Goal: Entertainment & Leisure: Consume media (video, audio)

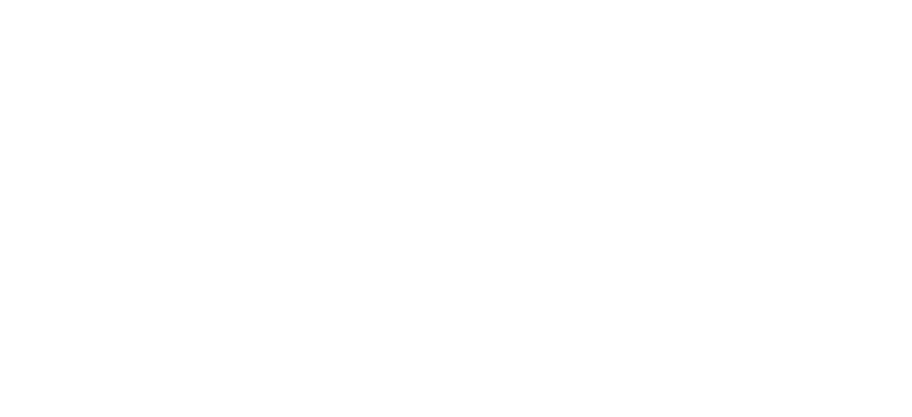
click at [856, 0] on html at bounding box center [456, 0] width 912 height 0
click at [847, 0] on html at bounding box center [456, 0] width 912 height 0
click at [850, 0] on html at bounding box center [456, 0] width 912 height 0
click at [848, 0] on html at bounding box center [456, 0] width 912 height 0
click at [847, 0] on html at bounding box center [456, 0] width 912 height 0
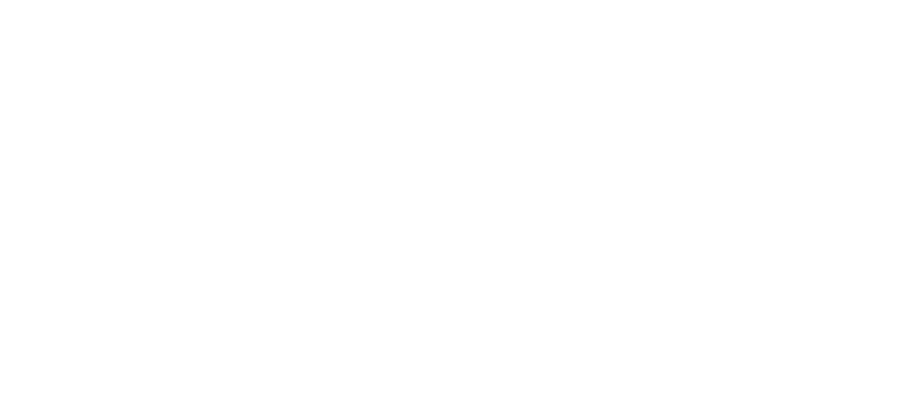
click at [847, 0] on html at bounding box center [456, 0] width 912 height 0
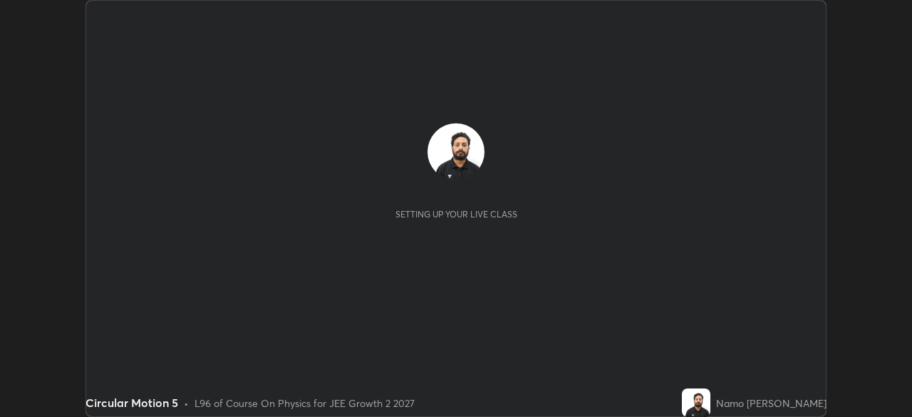
scroll to position [417, 911]
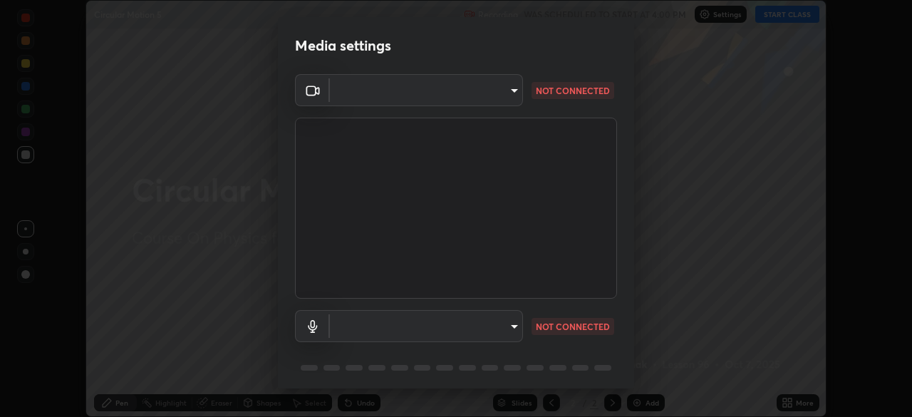
type input "e15fe1ebf70cde3bfcbeee335f8652014c7a9185cc29a01d69aea44f35fb34b8"
type input "communications"
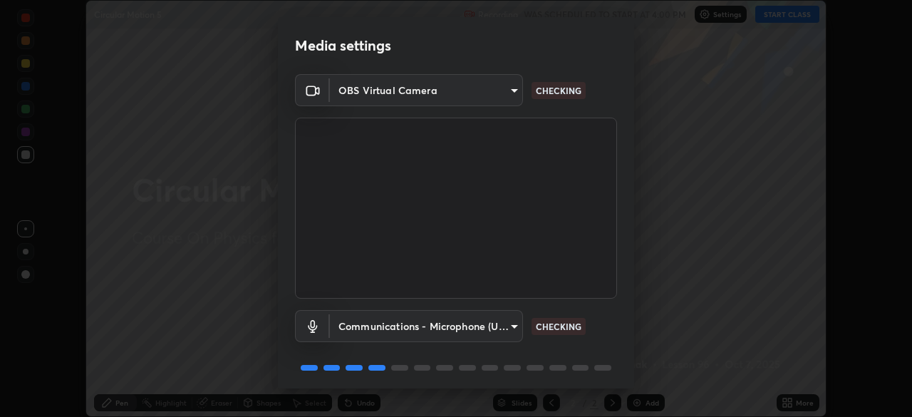
scroll to position [51, 0]
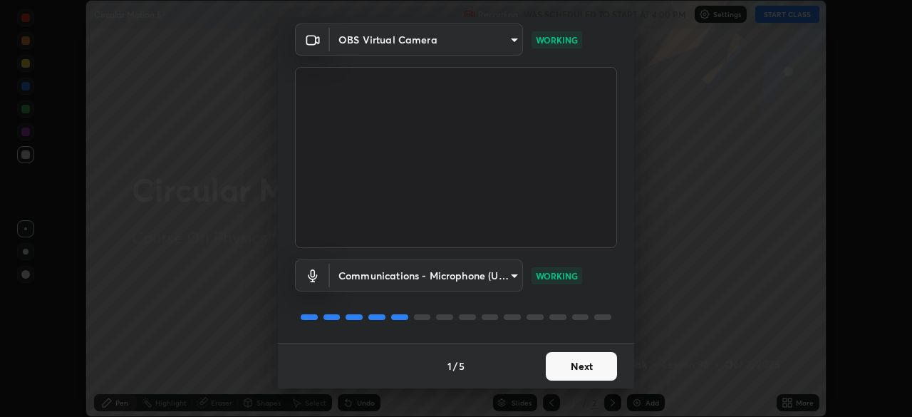
click at [576, 363] on button "Next" at bounding box center [581, 366] width 71 height 28
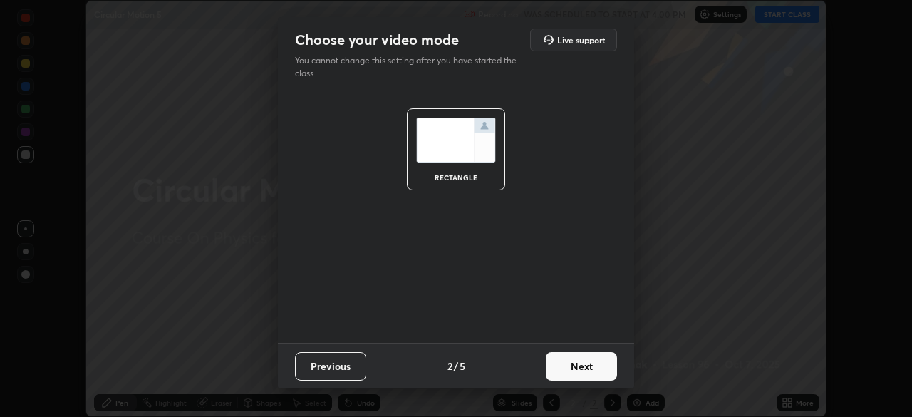
scroll to position [0, 0]
click at [576, 363] on button "Next" at bounding box center [581, 366] width 71 height 28
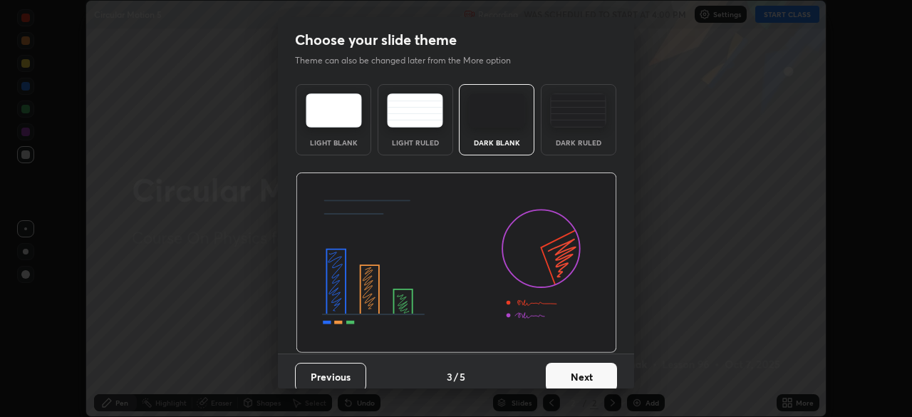
click at [579, 365] on button "Next" at bounding box center [581, 377] width 71 height 28
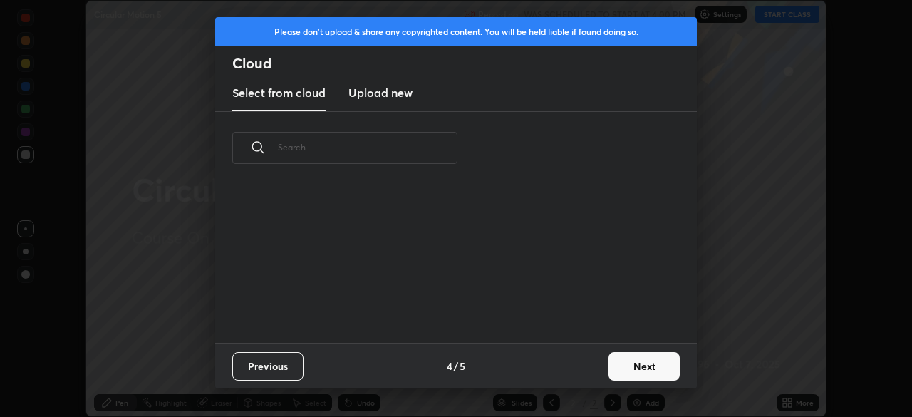
click at [585, 364] on div "Previous 4 / 5 Next" at bounding box center [456, 366] width 482 height 46
click at [628, 366] on button "Next" at bounding box center [643, 366] width 71 height 28
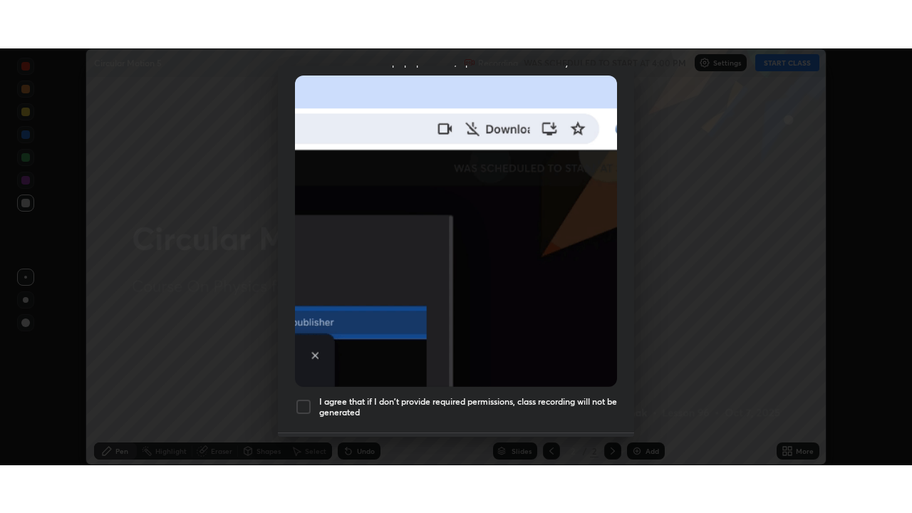
scroll to position [341, 0]
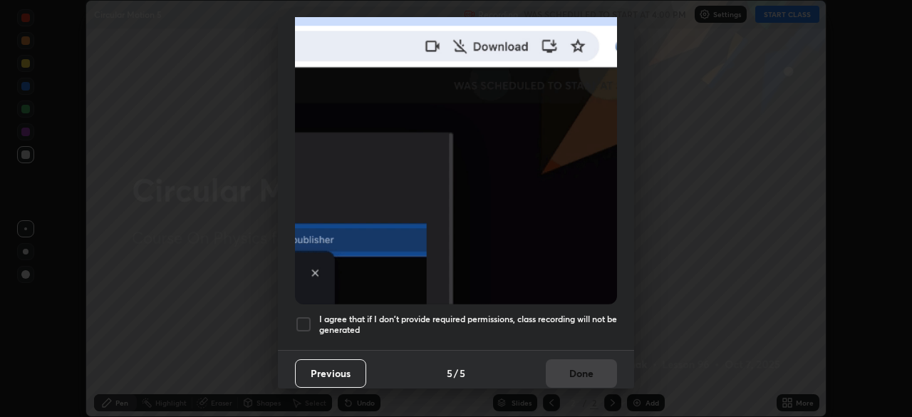
click at [303, 316] on div at bounding box center [303, 324] width 17 height 17
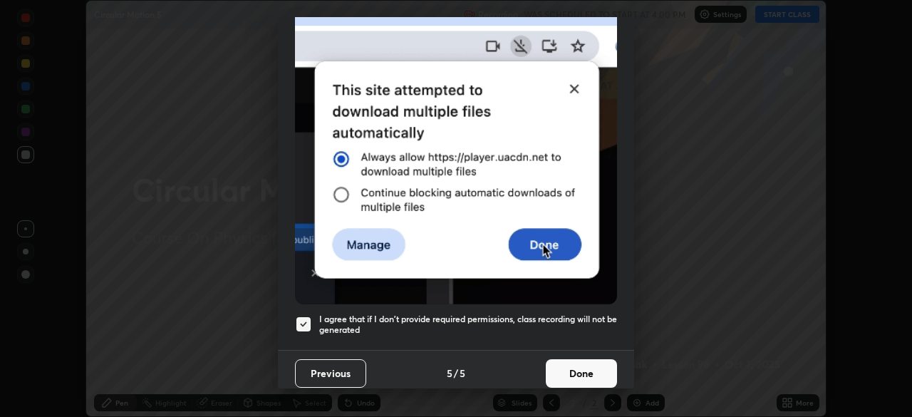
click at [564, 363] on button "Done" at bounding box center [581, 373] width 71 height 28
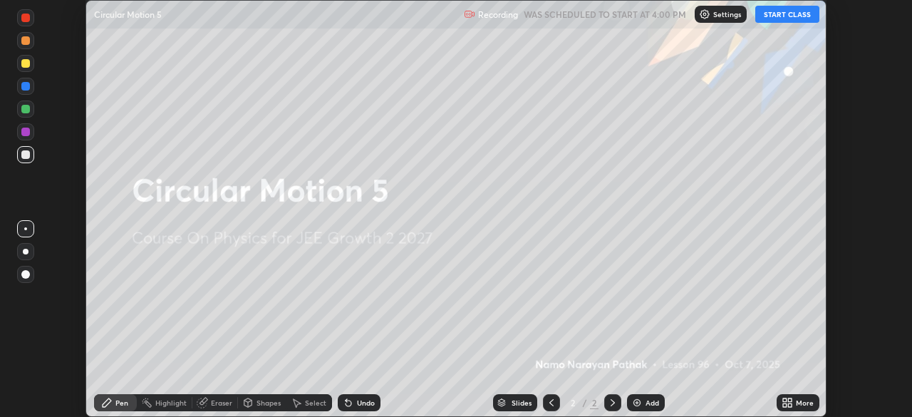
click at [778, 16] on button "START CLASS" at bounding box center [787, 14] width 64 height 17
click at [783, 403] on icon at bounding box center [785, 405] width 4 height 4
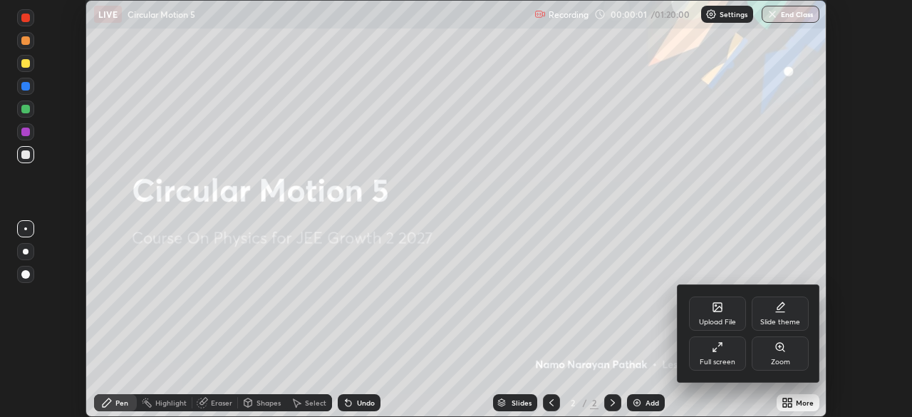
click at [725, 353] on div "Full screen" at bounding box center [717, 353] width 57 height 34
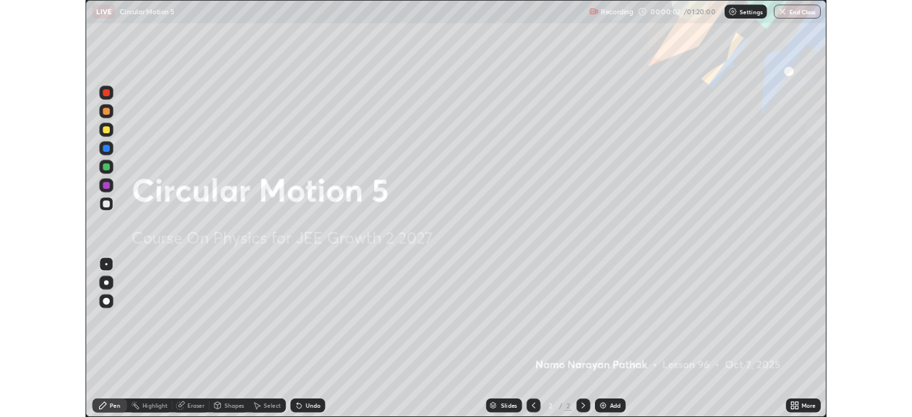
scroll to position [513, 912]
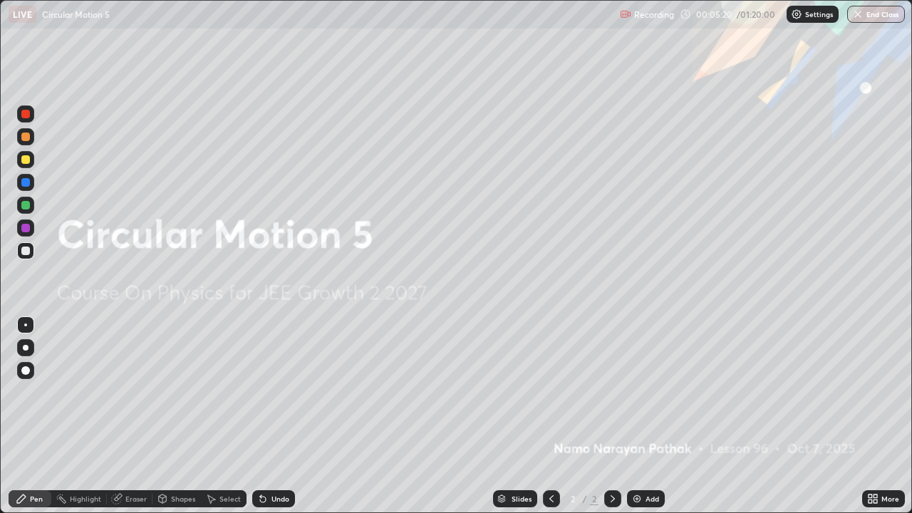
click at [633, 416] on img at bounding box center [636, 498] width 11 height 11
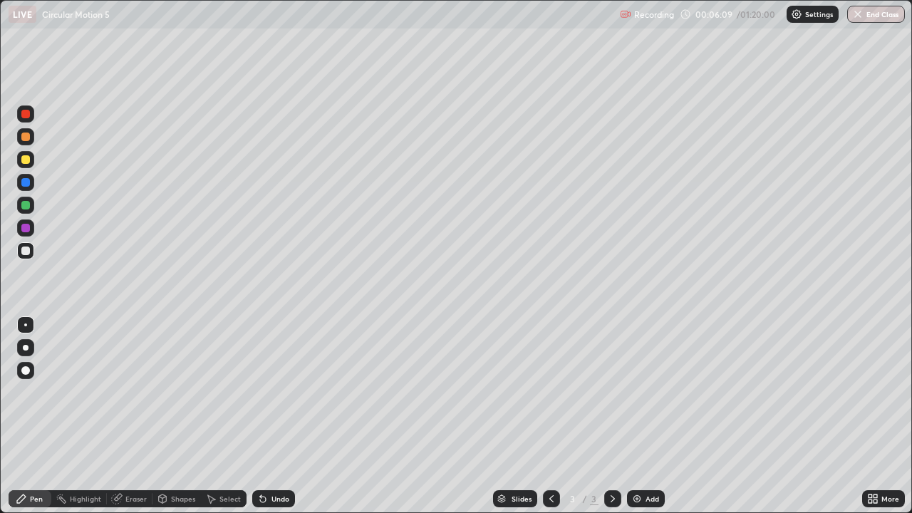
click at [876, 416] on icon at bounding box center [875, 501] width 4 height 4
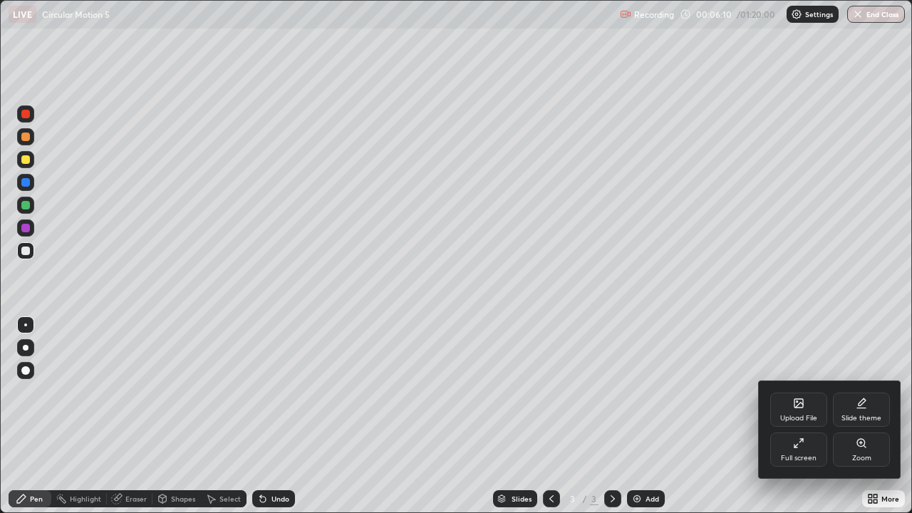
click at [804, 416] on div "Full screen" at bounding box center [798, 449] width 57 height 34
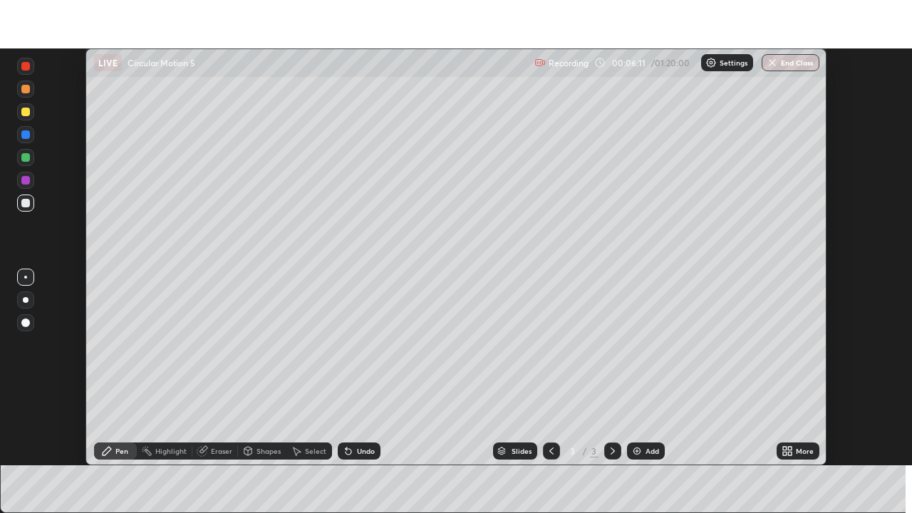
scroll to position [70823, 70328]
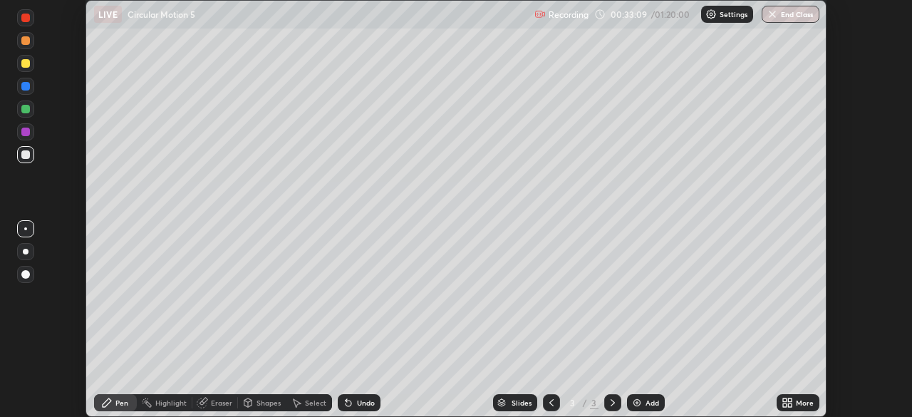
click at [788, 404] on icon at bounding box center [790, 405] width 4 height 4
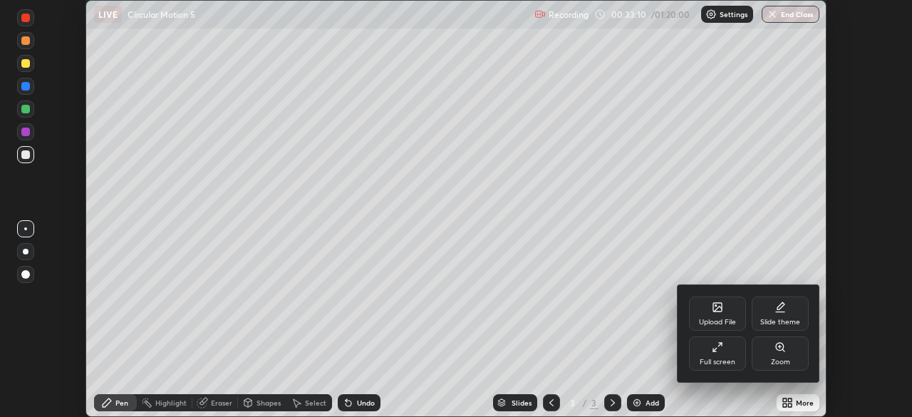
click at [725, 361] on div "Full screen" at bounding box center [718, 361] width 36 height 7
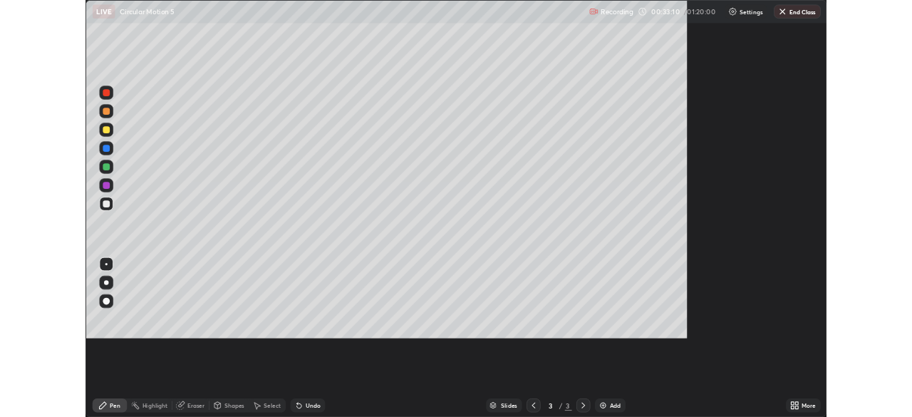
scroll to position [513, 912]
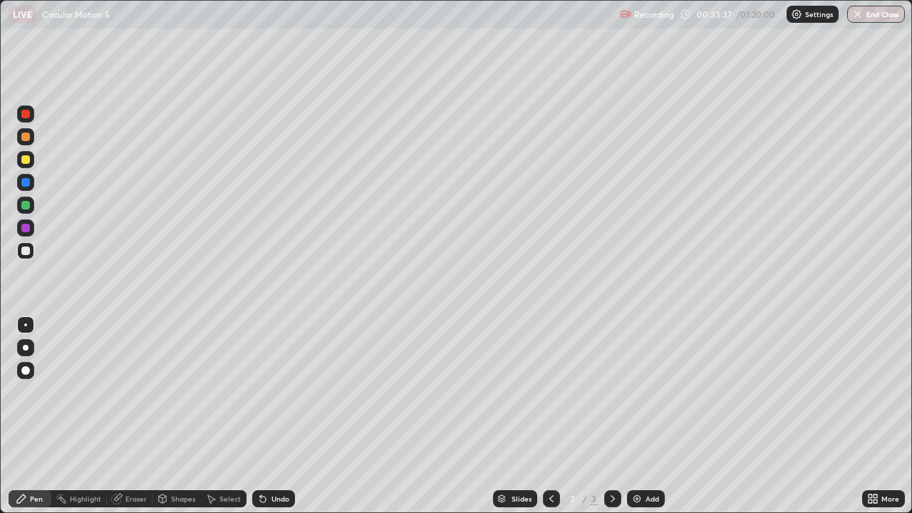
click at [26, 185] on div at bounding box center [25, 182] width 9 height 9
click at [26, 228] on div at bounding box center [25, 228] width 9 height 9
click at [28, 134] on div at bounding box center [25, 137] width 9 height 9
click at [28, 207] on div at bounding box center [25, 205] width 9 height 9
click at [26, 252] on div at bounding box center [25, 250] width 9 height 9
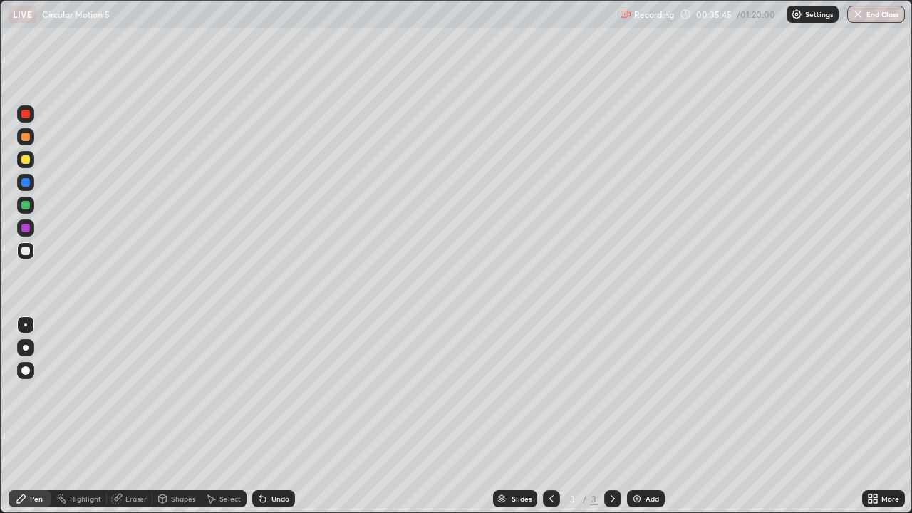
click at [26, 136] on div at bounding box center [25, 137] width 9 height 9
click at [26, 228] on div at bounding box center [25, 228] width 9 height 9
click at [28, 133] on div at bounding box center [25, 137] width 9 height 9
click at [28, 235] on div at bounding box center [25, 227] width 17 height 17
click at [27, 183] on div at bounding box center [25, 182] width 9 height 9
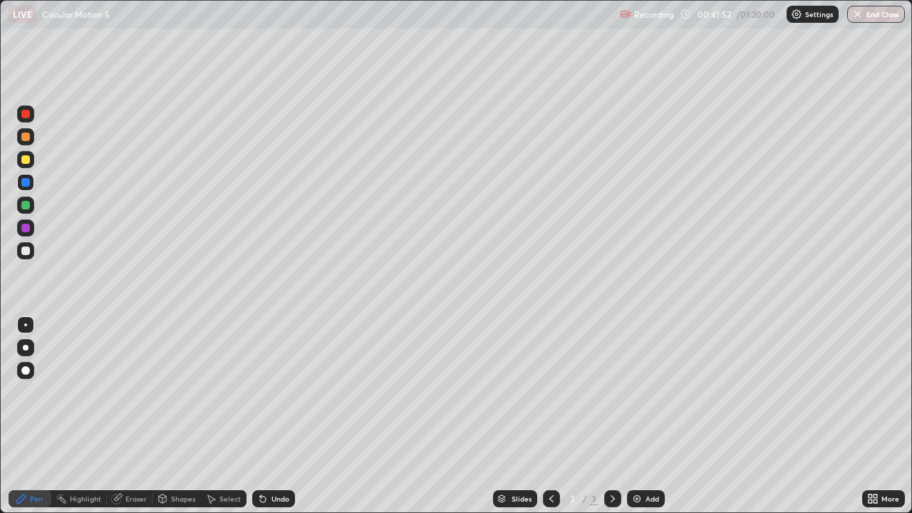
click at [26, 140] on div at bounding box center [25, 137] width 9 height 9
click at [29, 139] on div at bounding box center [25, 137] width 9 height 9
click at [648, 416] on div "Add" at bounding box center [652, 498] width 14 height 7
click at [26, 182] on div at bounding box center [25, 182] width 9 height 9
click at [28, 228] on div at bounding box center [25, 228] width 9 height 9
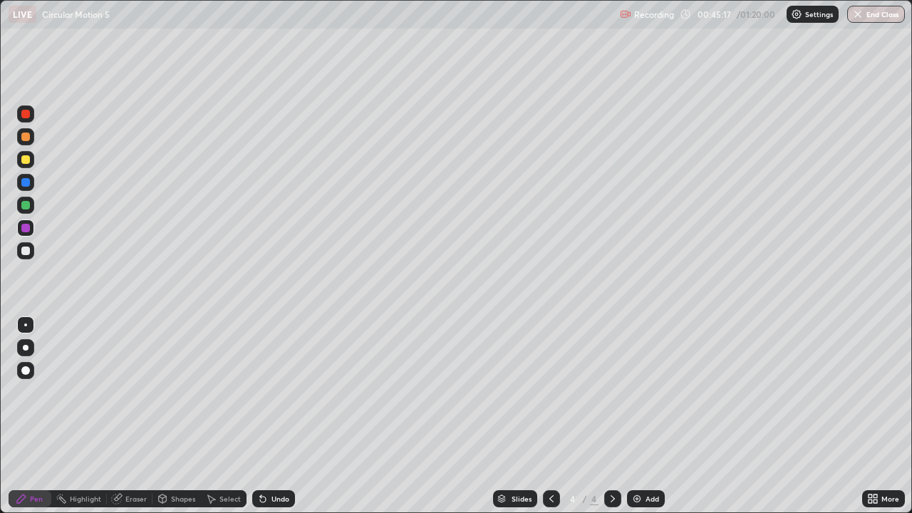
click at [27, 207] on div at bounding box center [25, 205] width 9 height 9
click at [24, 251] on div at bounding box center [25, 250] width 9 height 9
click at [24, 137] on div at bounding box center [25, 137] width 9 height 9
click at [876, 416] on icon at bounding box center [872, 498] width 11 height 11
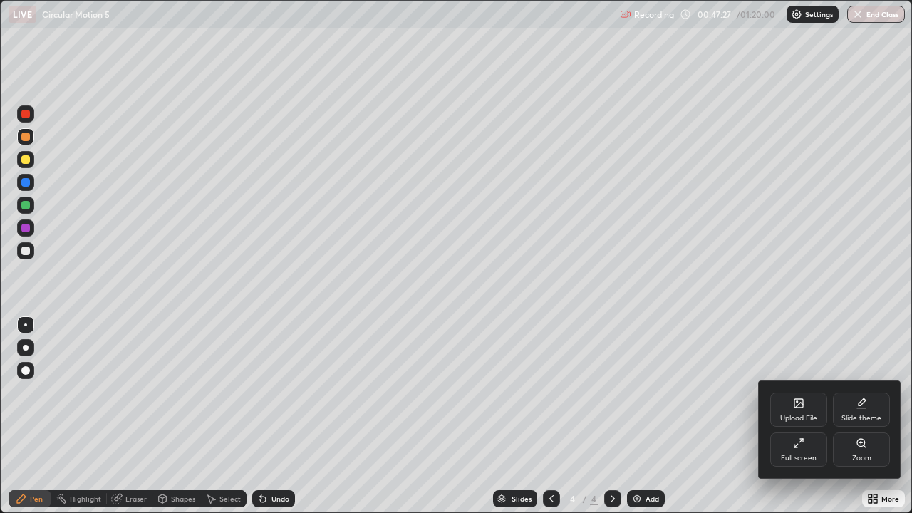
click at [801, 416] on div "Full screen" at bounding box center [798, 449] width 57 height 34
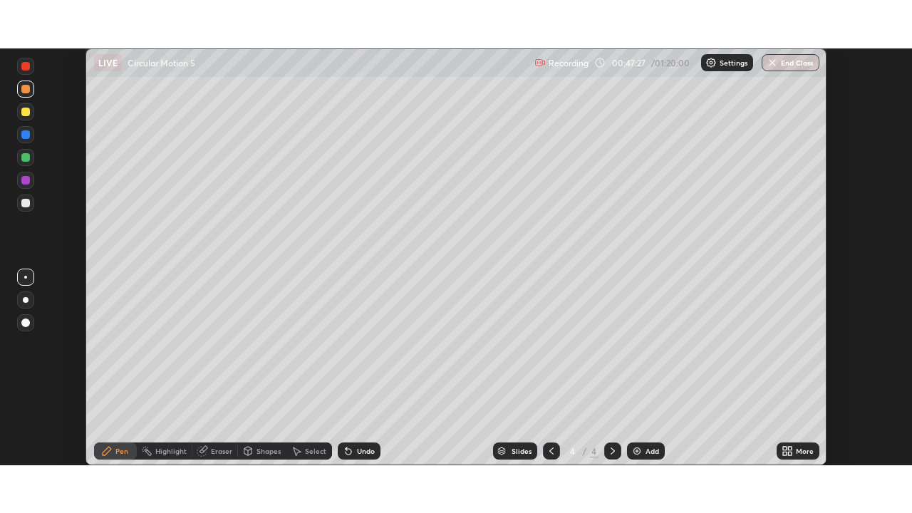
scroll to position [70823, 70328]
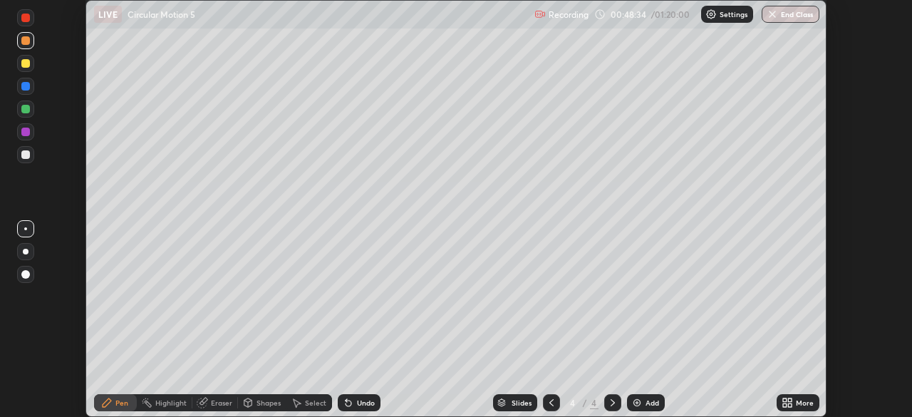
click at [789, 405] on icon at bounding box center [790, 405] width 4 height 4
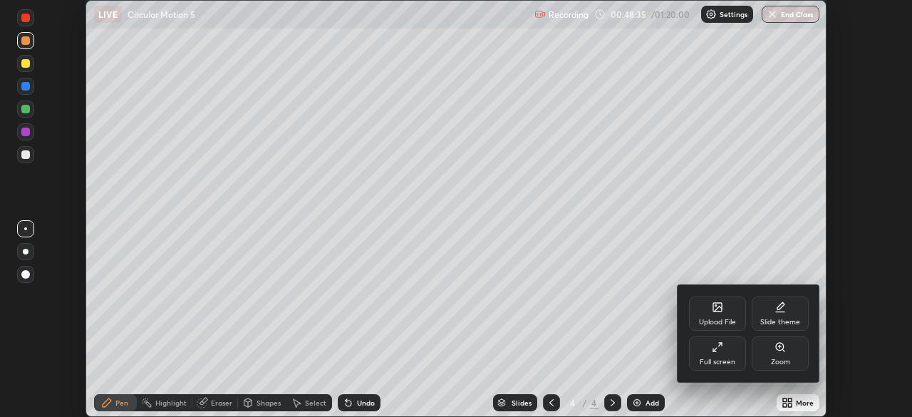
click at [715, 356] on div "Full screen" at bounding box center [717, 353] width 57 height 34
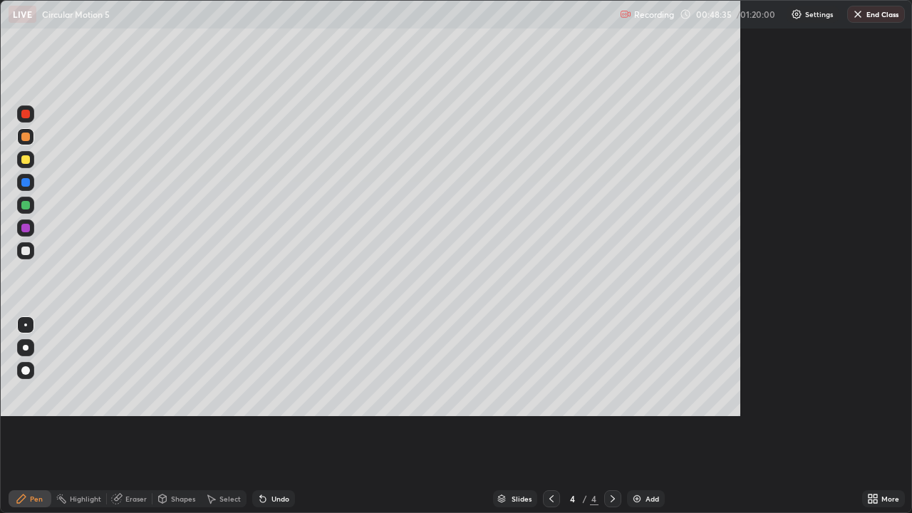
scroll to position [513, 912]
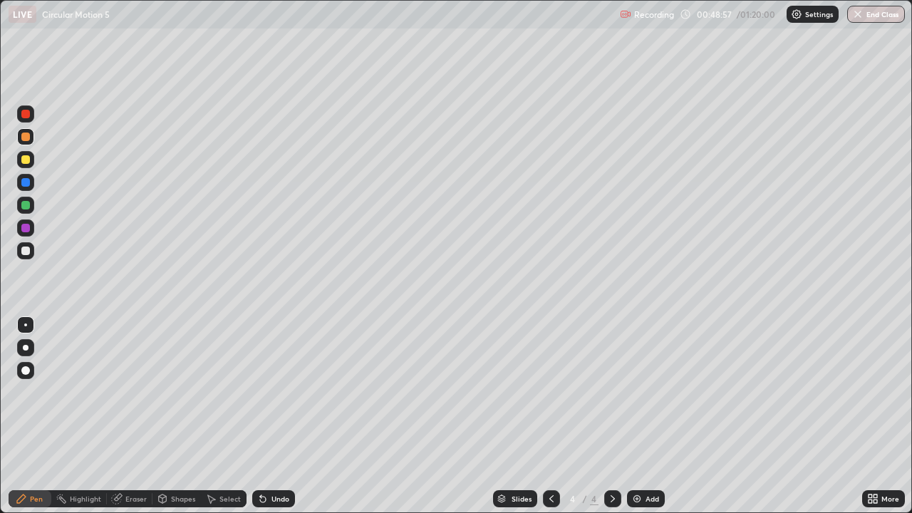
click at [27, 120] on div at bounding box center [25, 113] width 17 height 17
click at [26, 206] on div at bounding box center [25, 205] width 9 height 9
click at [19, 137] on div at bounding box center [25, 136] width 17 height 17
click at [24, 137] on div at bounding box center [25, 137] width 9 height 9
click at [29, 181] on div at bounding box center [25, 182] width 9 height 9
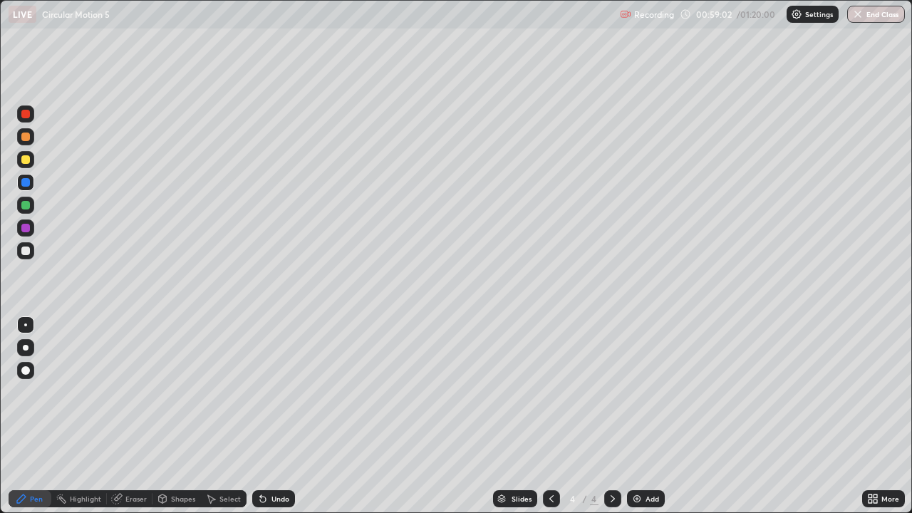
click at [638, 416] on img at bounding box center [636, 498] width 11 height 11
click at [26, 137] on div at bounding box center [25, 137] width 9 height 9
click at [550, 416] on icon at bounding box center [551, 498] width 11 height 11
click at [611, 416] on icon at bounding box center [612, 498] width 11 height 11
click at [645, 416] on div "Add" at bounding box center [652, 498] width 14 height 7
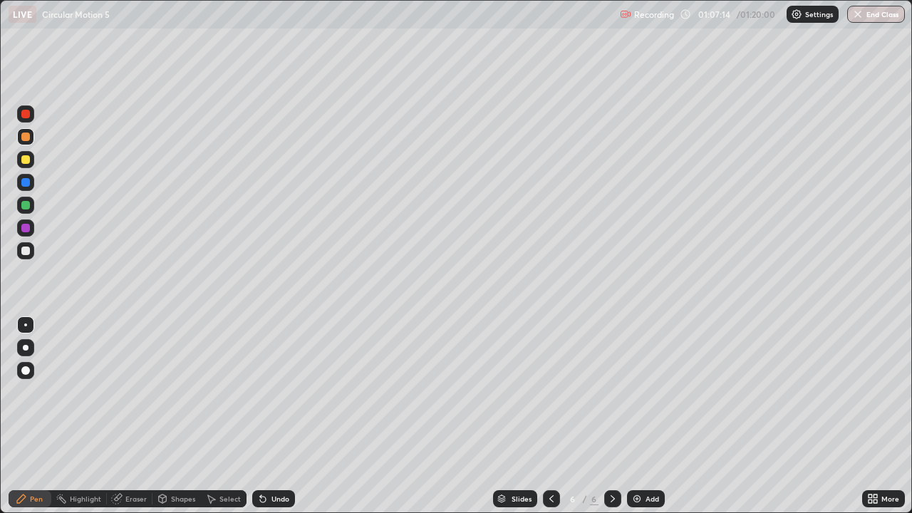
click at [27, 183] on div at bounding box center [25, 182] width 9 height 9
click at [26, 228] on div at bounding box center [25, 228] width 9 height 9
click at [27, 207] on div at bounding box center [25, 205] width 9 height 9
click at [26, 137] on div at bounding box center [25, 137] width 9 height 9
click at [29, 251] on div at bounding box center [25, 250] width 9 height 9
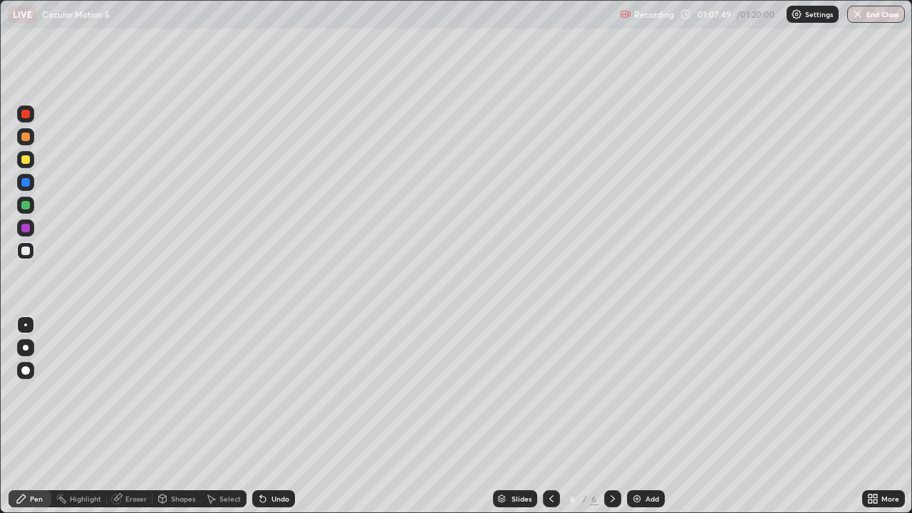
click at [28, 140] on div at bounding box center [25, 137] width 9 height 9
click at [32, 179] on div at bounding box center [25, 182] width 17 height 17
click at [26, 229] on div at bounding box center [25, 228] width 9 height 9
click at [876, 13] on button "End Class" at bounding box center [876, 14] width 56 height 17
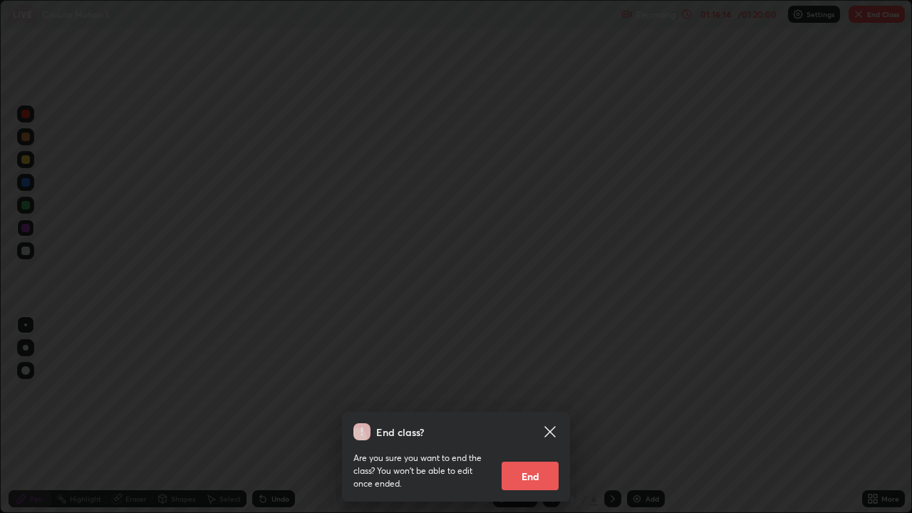
click at [537, 416] on button "End" at bounding box center [530, 476] width 57 height 28
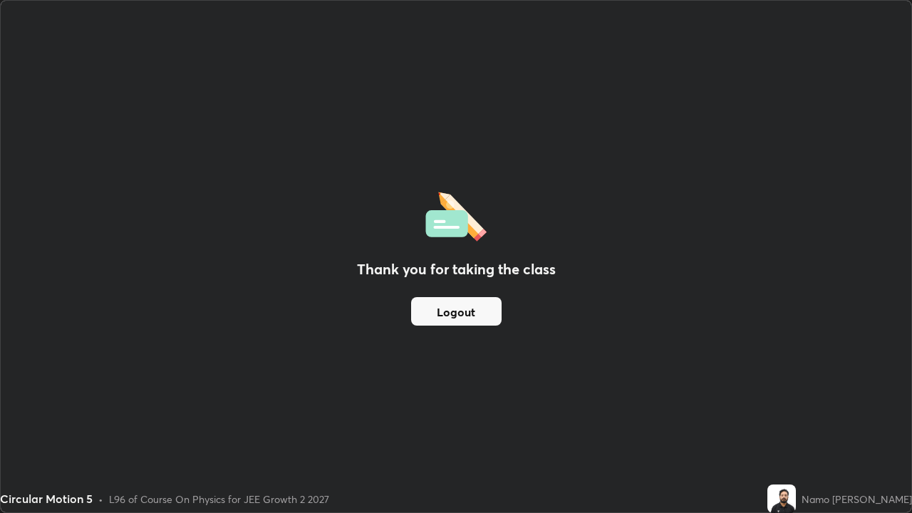
click at [482, 314] on button "Logout" at bounding box center [456, 311] width 90 height 28
